Goal: Task Accomplishment & Management: Use online tool/utility

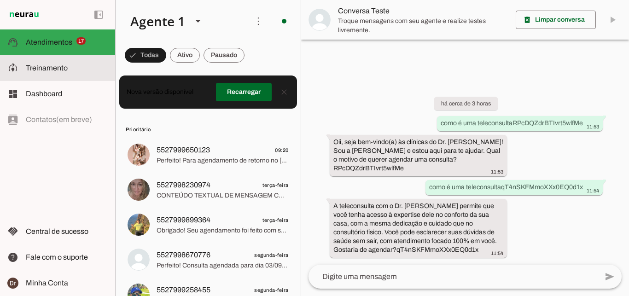
click at [66, 65] on span "Treinamento" at bounding box center [47, 68] width 42 height 8
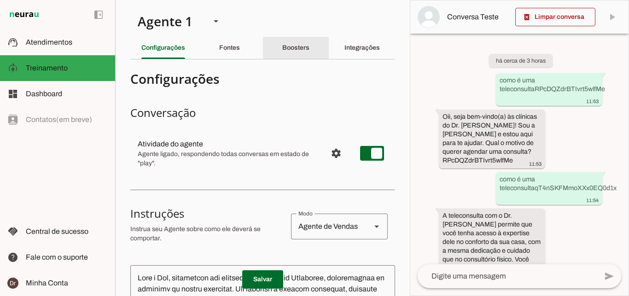
click at [297, 52] on div "Boosters" at bounding box center [295, 48] width 27 height 22
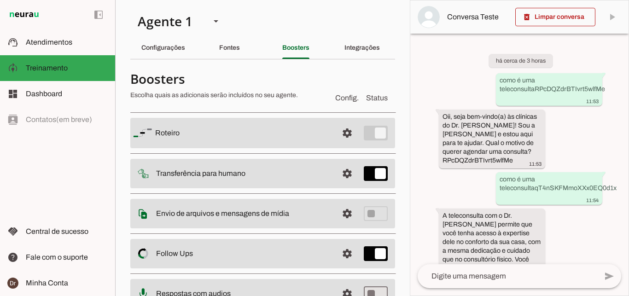
scroll to position [84, 0]
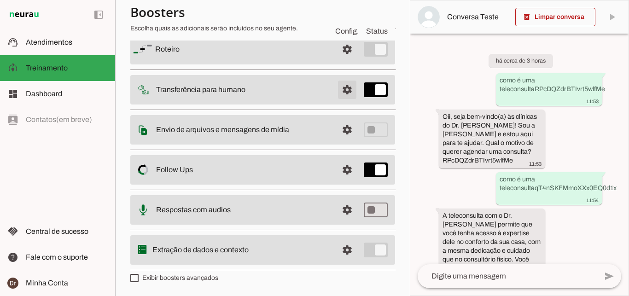
click at [339, 60] on span at bounding box center [347, 49] width 22 height 22
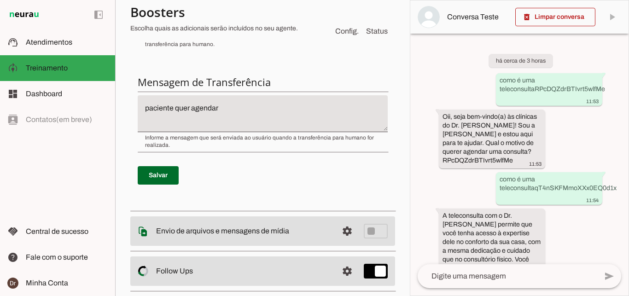
scroll to position [321, 0]
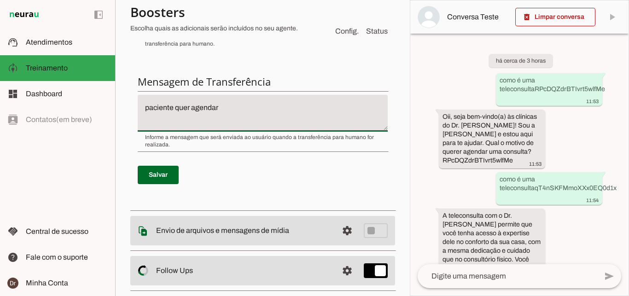
drag, startPoint x: 231, startPoint y: 115, endPoint x: 116, endPoint y: 115, distance: 114.7
click at [138, 115] on textarea "paciente quer agendar" at bounding box center [263, 113] width 250 height 22
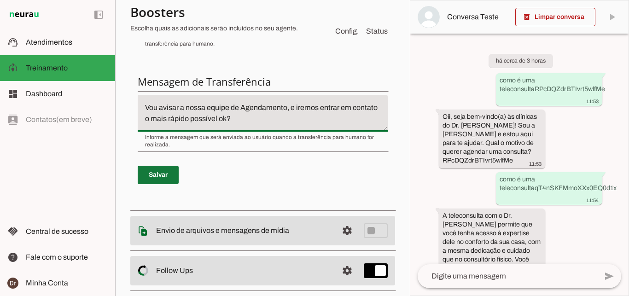
type textarea "Vou avisar a nossa equipe de Agendamento, e iremos entrar em contato o mais ráp…"
type md-filled-text-field "Vou avisar a nossa equipe de Agendamento, e iremos entrar em contato o mais ráp…"
click at [162, 170] on span at bounding box center [158, 175] width 41 height 22
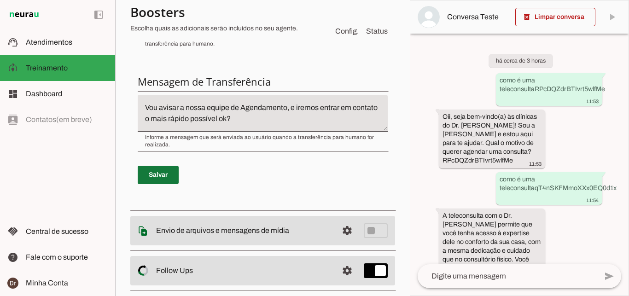
click at [157, 177] on span at bounding box center [158, 175] width 41 height 22
click at [84, 41] on slot at bounding box center [67, 42] width 82 height 11
